Goal: Task Accomplishment & Management: Manage account settings

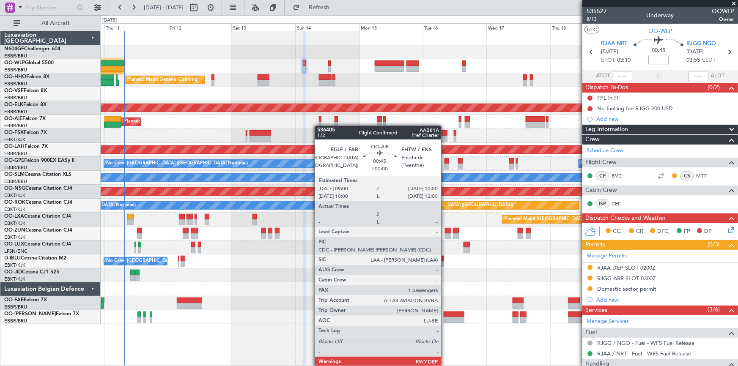
click at [319, 126] on div "Planned Maint Liege Planned Maint Geneva ([GEOGRAPHIC_DATA]) AOG Maint [US_STAT…" at bounding box center [419, 177] width 637 height 293
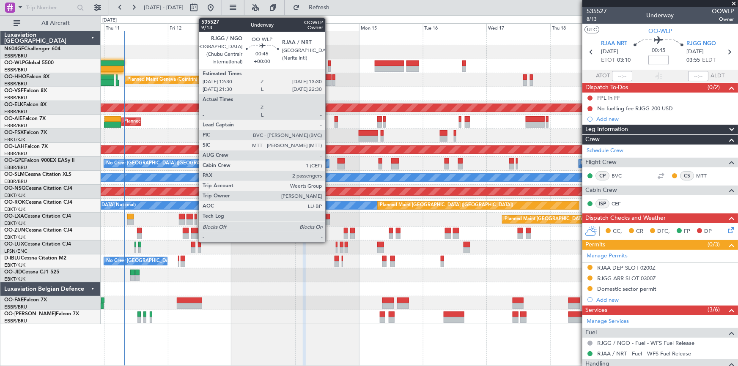
click at [329, 69] on div at bounding box center [329, 69] width 3 height 6
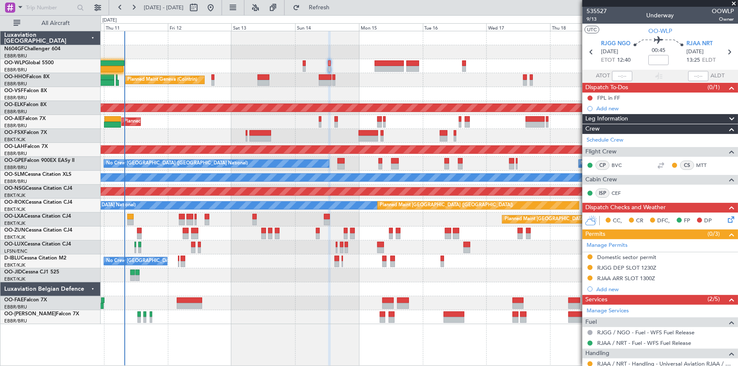
scroll to position [116, 0]
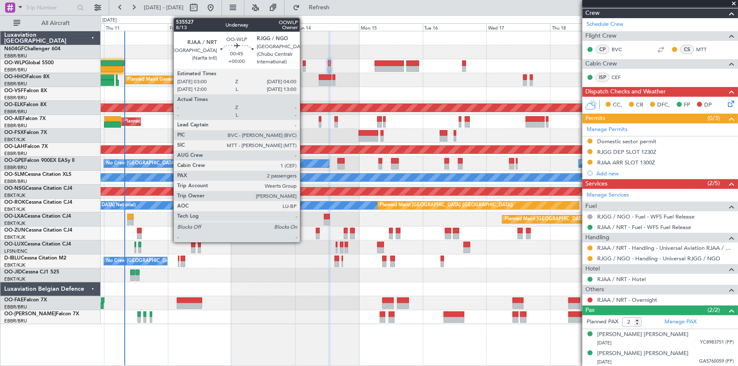
click at [304, 70] on div at bounding box center [304, 69] width 3 height 6
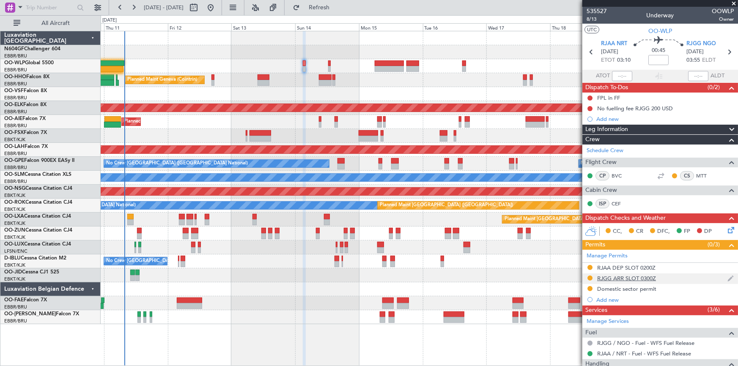
scroll to position [115, 0]
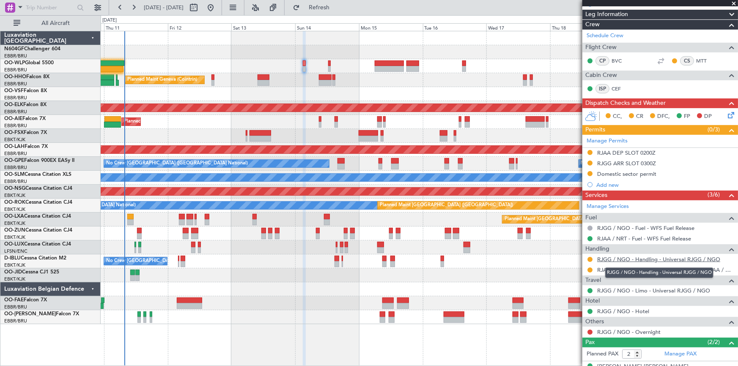
click at [649, 260] on link "RJGG / NGO - Handling - Universal RJGG / NGO" at bounding box center [658, 259] width 123 height 7
click at [638, 271] on link "RJAA / NRT - Handling - Universal Aviation RJAA / NRT" at bounding box center [665, 269] width 137 height 7
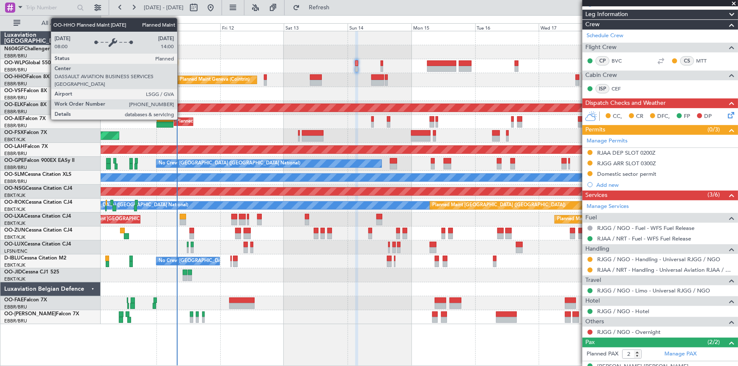
click at [239, 76] on div "Planned Maint Geneva (Cointrin)" at bounding box center [215, 80] width 70 height 13
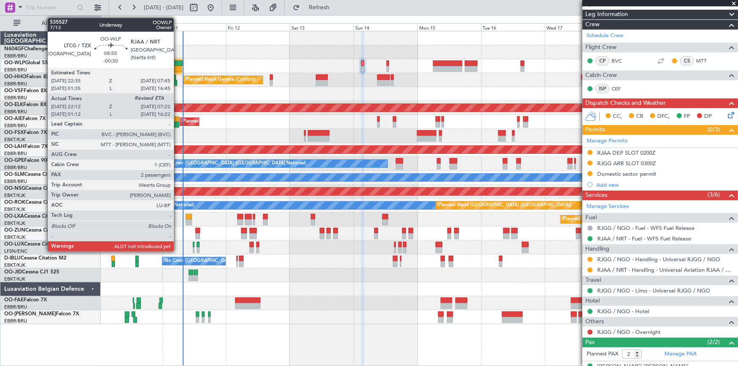
click at [178, 62] on div at bounding box center [170, 63] width 25 height 6
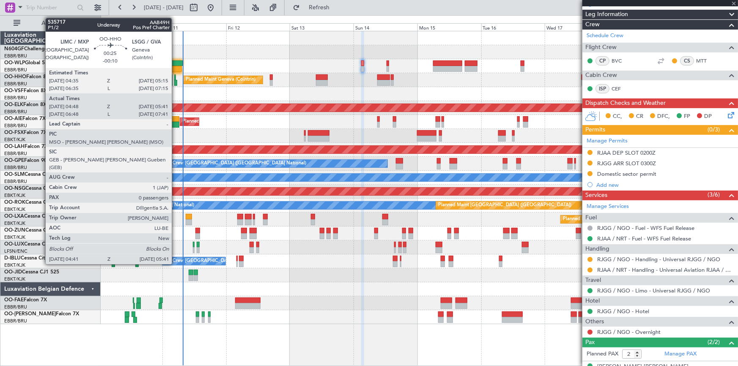
type input "-00:30"
type input "22:22"
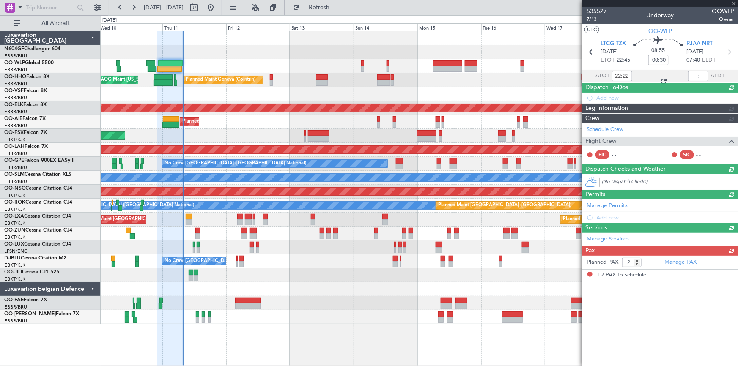
scroll to position [0, 0]
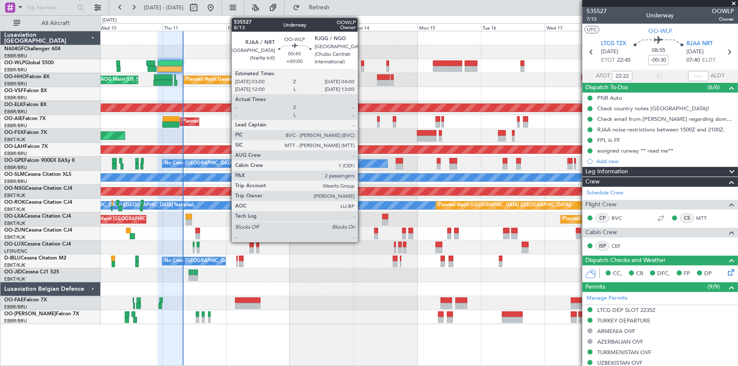
click at [362, 67] on div at bounding box center [362, 69] width 3 height 6
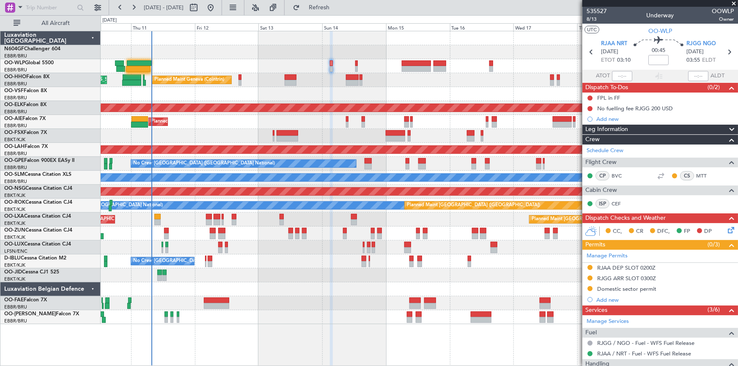
click at [396, 75] on div "Planned Maint Liege Planned Maint Geneva ([GEOGRAPHIC_DATA]) AOG Maint [US_STAT…" at bounding box center [419, 177] width 637 height 293
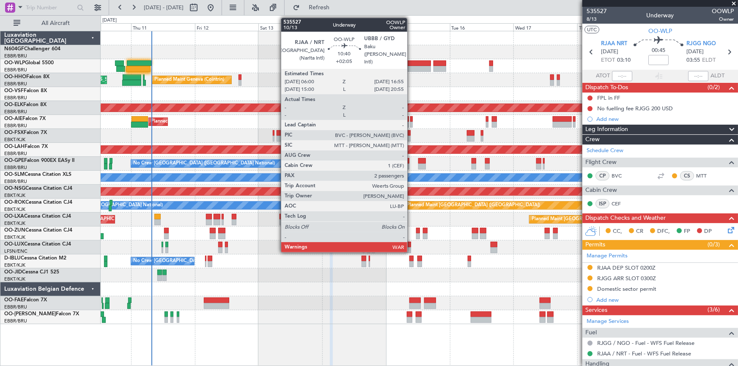
click at [412, 71] on div at bounding box center [416, 69] width 29 height 6
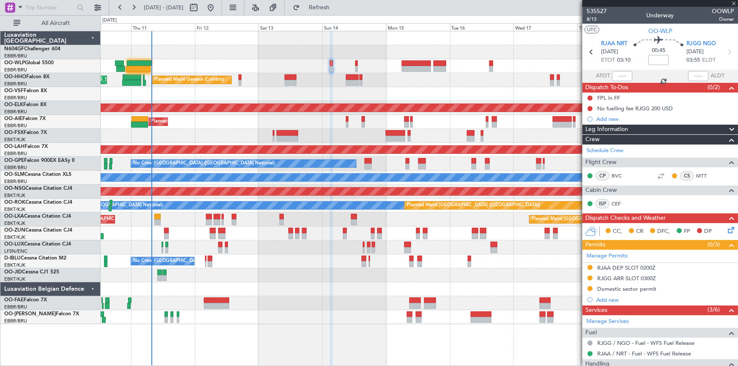
type input "+02:05"
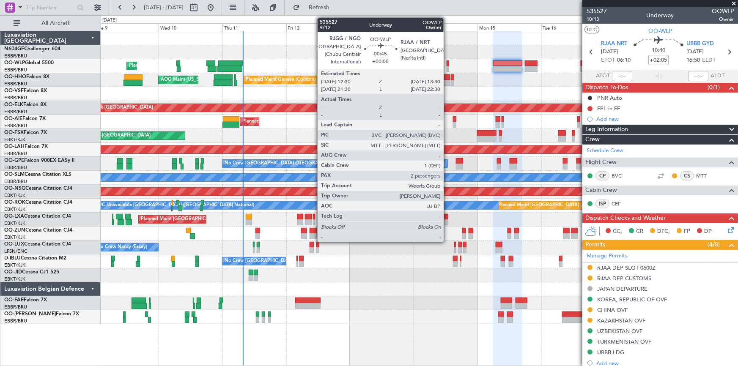
click at [448, 68] on div at bounding box center [448, 69] width 3 height 6
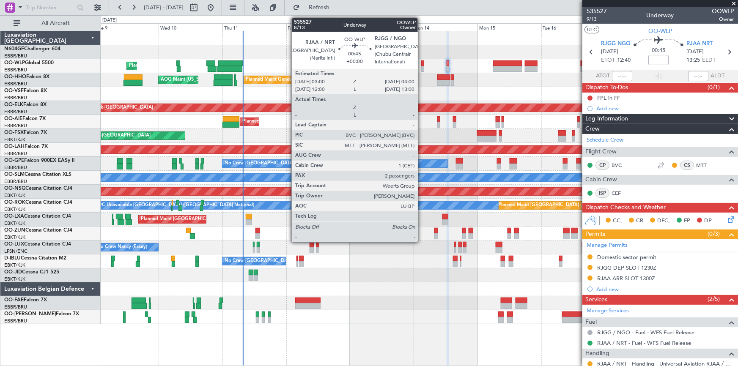
click at [422, 67] on div at bounding box center [422, 69] width 3 height 6
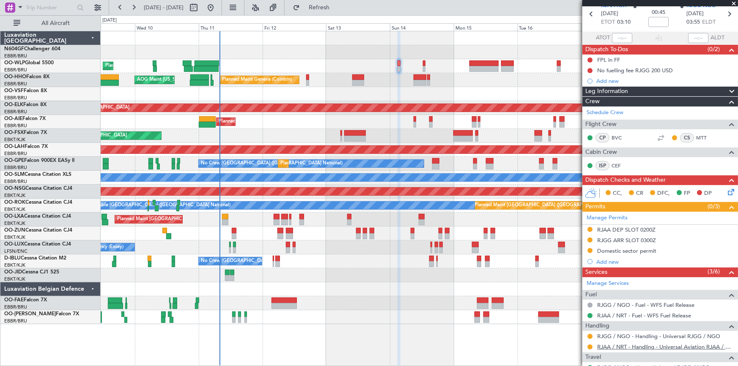
scroll to position [115, 0]
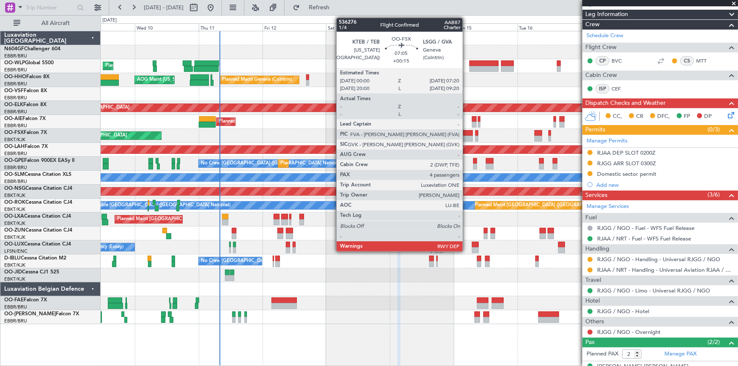
click at [467, 132] on div at bounding box center [463, 133] width 20 height 6
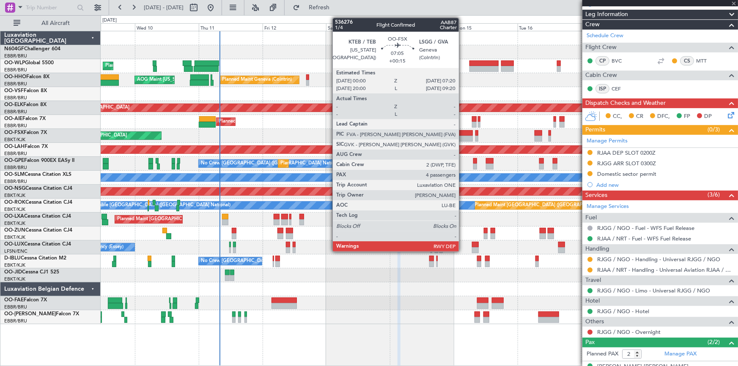
type input "+00:15"
type input "4"
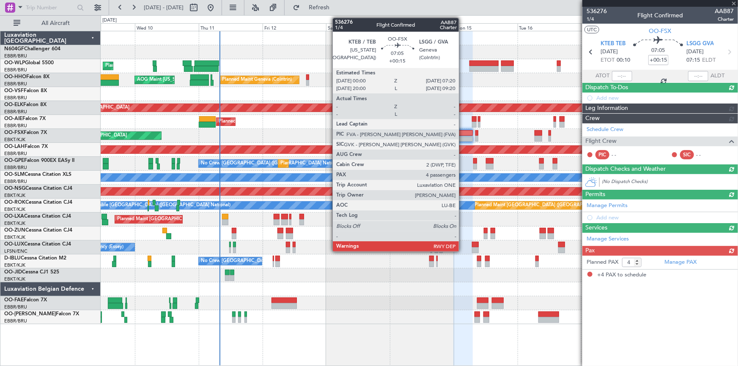
scroll to position [0, 0]
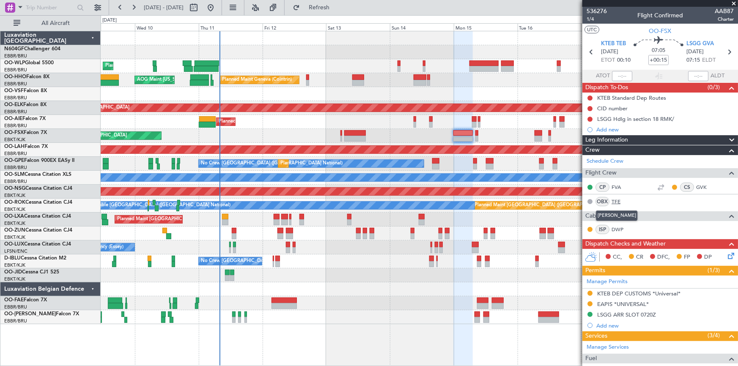
click at [614, 201] on link "TFE" at bounding box center [621, 202] width 19 height 8
click at [30, 313] on link "OO-LUM Falcon 7X" at bounding box center [41, 314] width 75 height 5
